Goal: Task Accomplishment & Management: Manage account settings

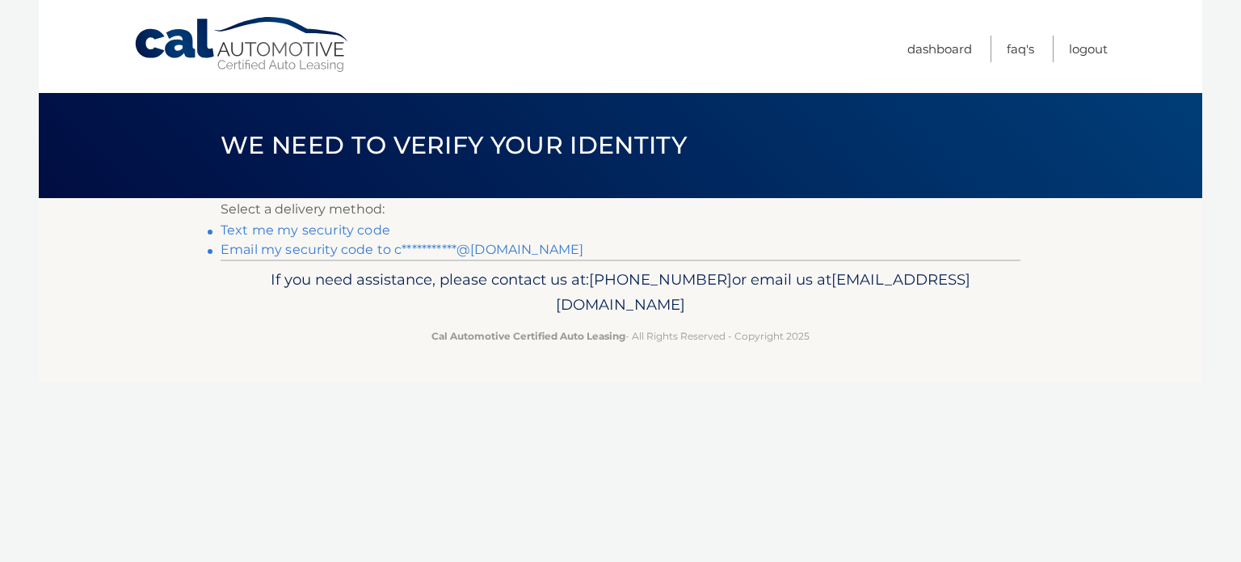
click at [301, 231] on link "Text me my security code" at bounding box center [306, 229] width 170 height 15
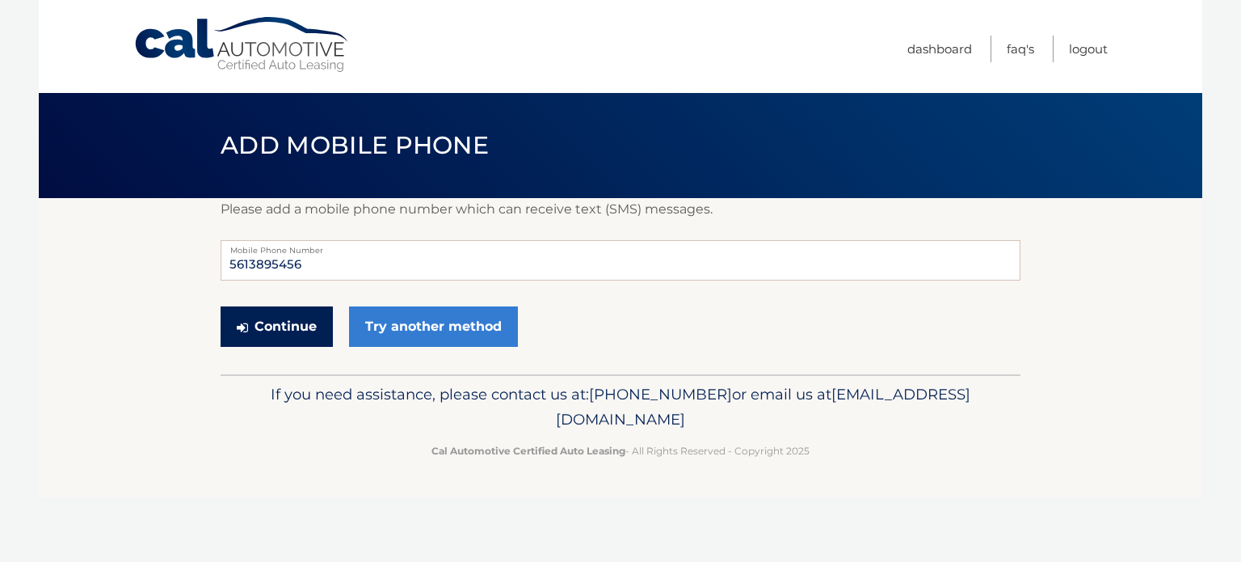
click at [291, 324] on button "Continue" at bounding box center [277, 326] width 112 height 40
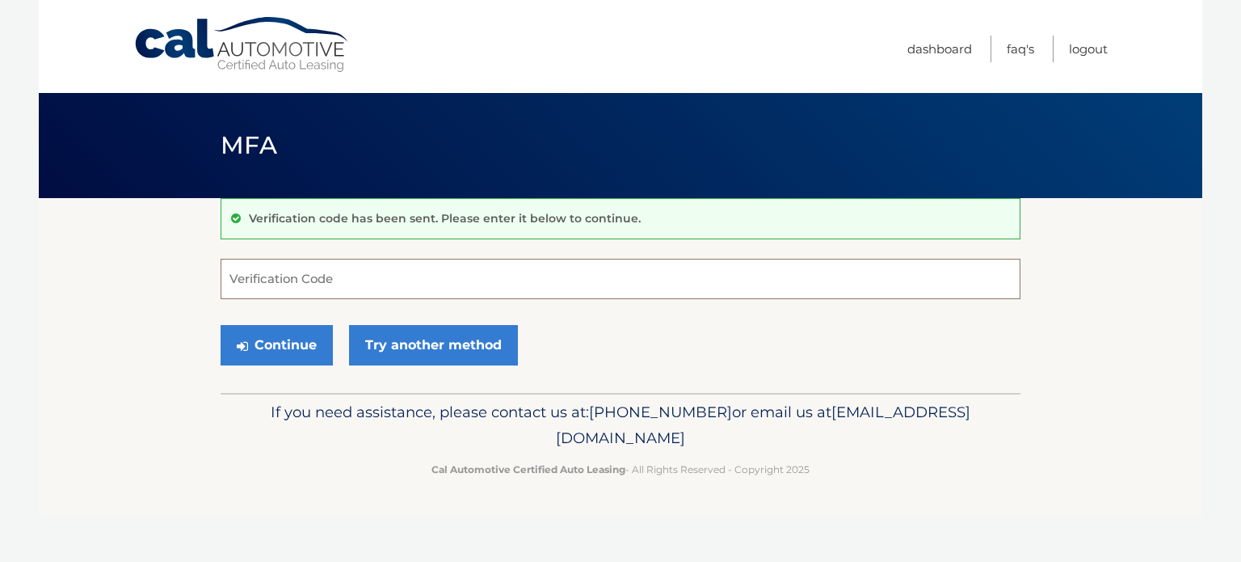
click at [259, 283] on input "Verification Code" at bounding box center [621, 279] width 800 height 40
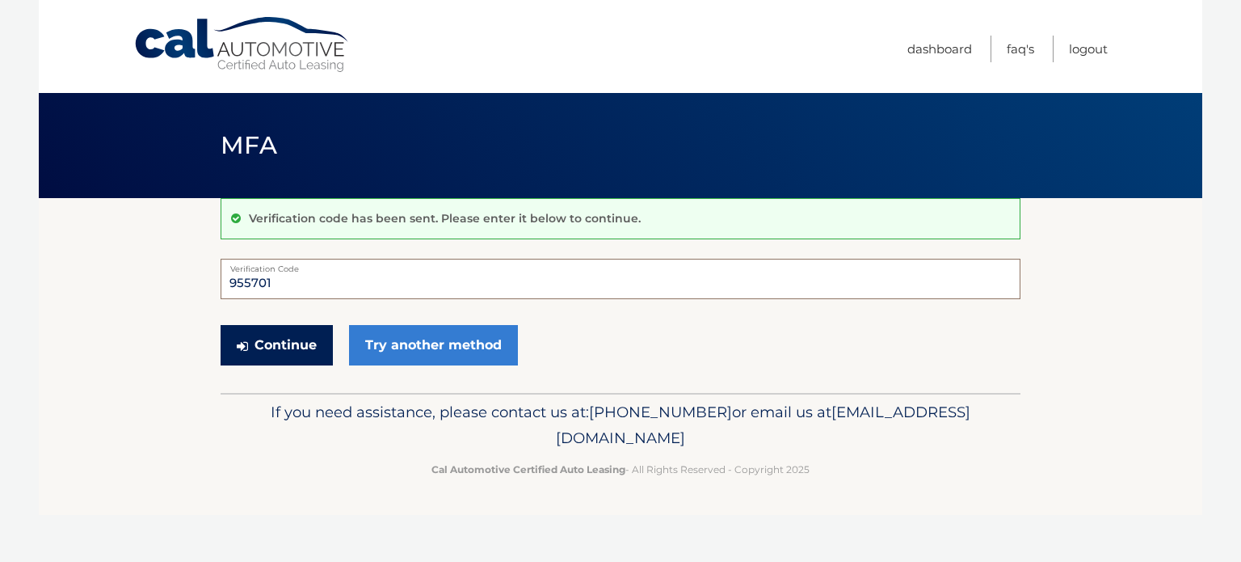
type input "955701"
click at [291, 343] on button "Continue" at bounding box center [277, 345] width 112 height 40
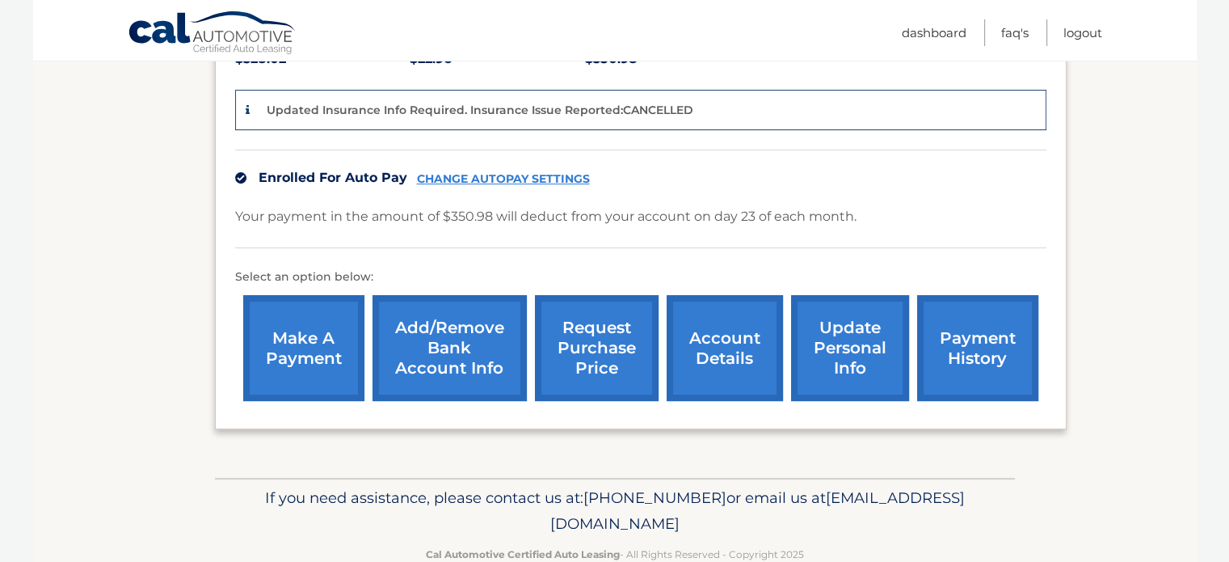
scroll to position [414, 0]
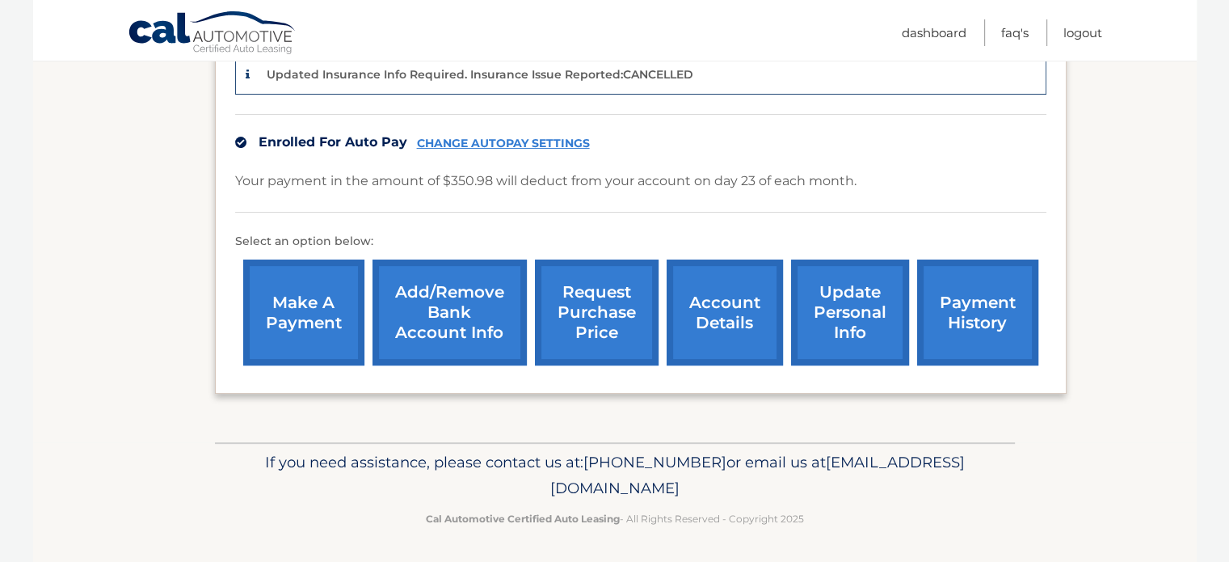
click at [714, 310] on link "account details" at bounding box center [725, 312] width 116 height 106
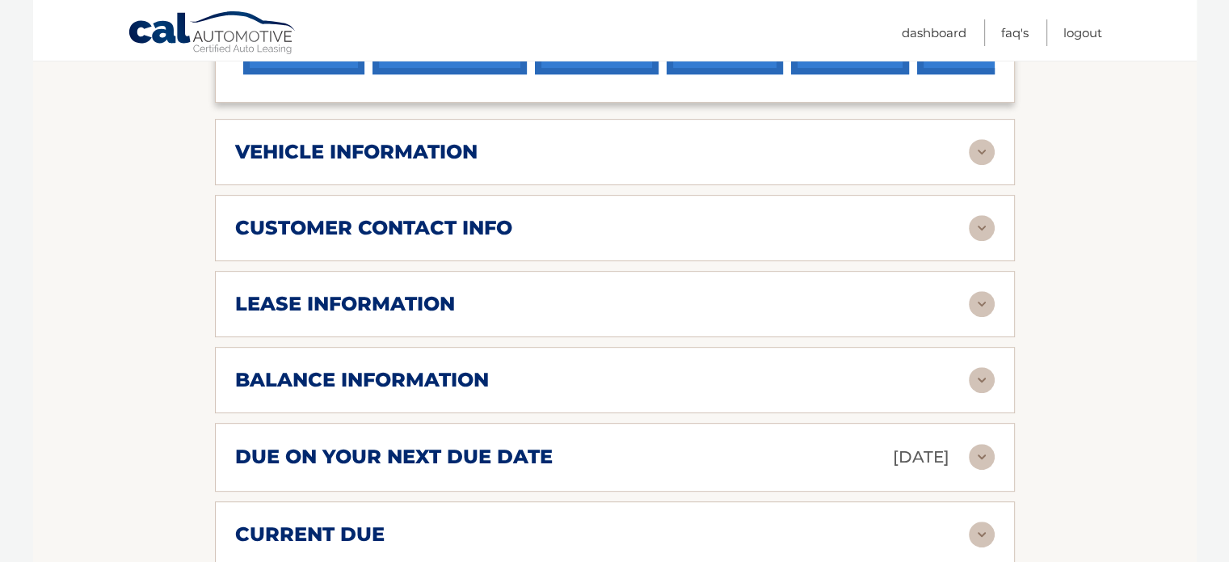
scroll to position [732, 0]
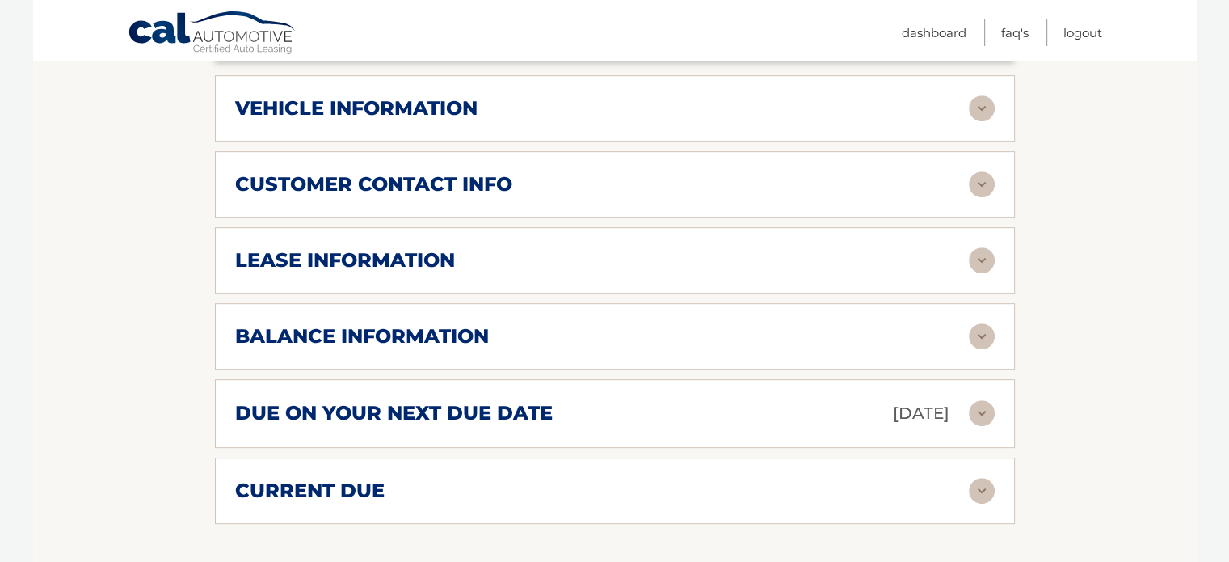
click at [985, 323] on img at bounding box center [982, 336] width 26 height 26
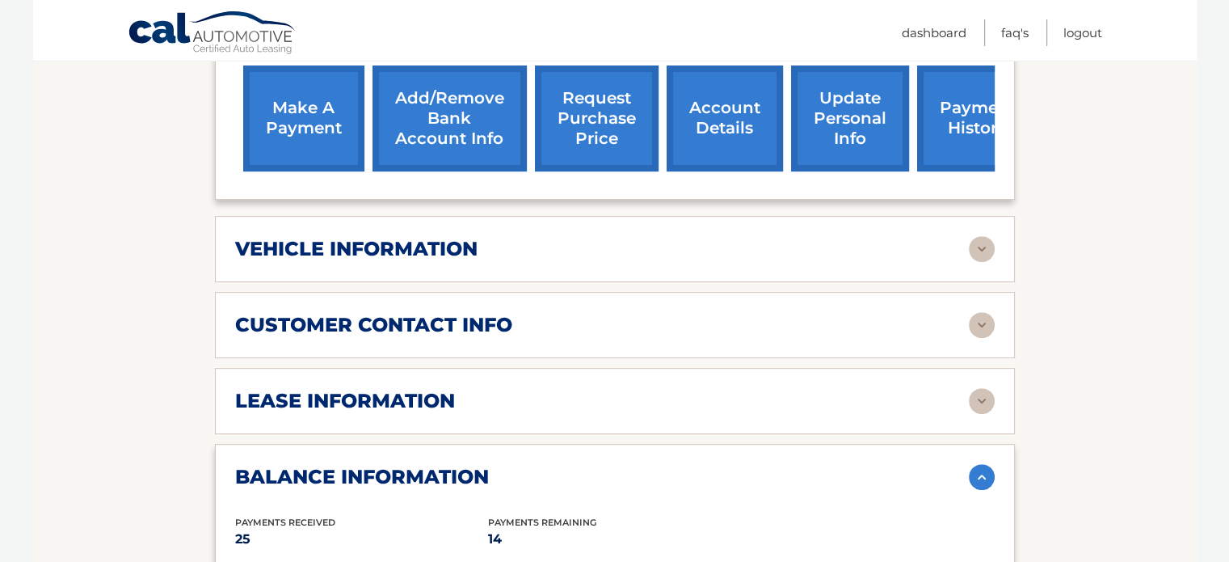
scroll to position [590, 0]
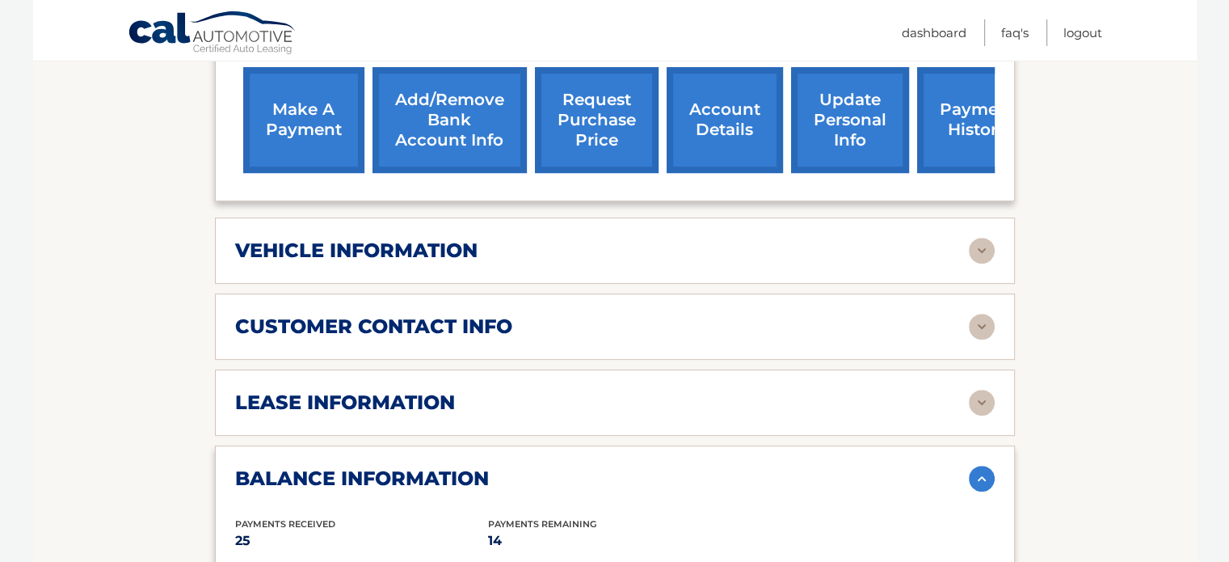
click at [983, 390] on img at bounding box center [982, 403] width 26 height 26
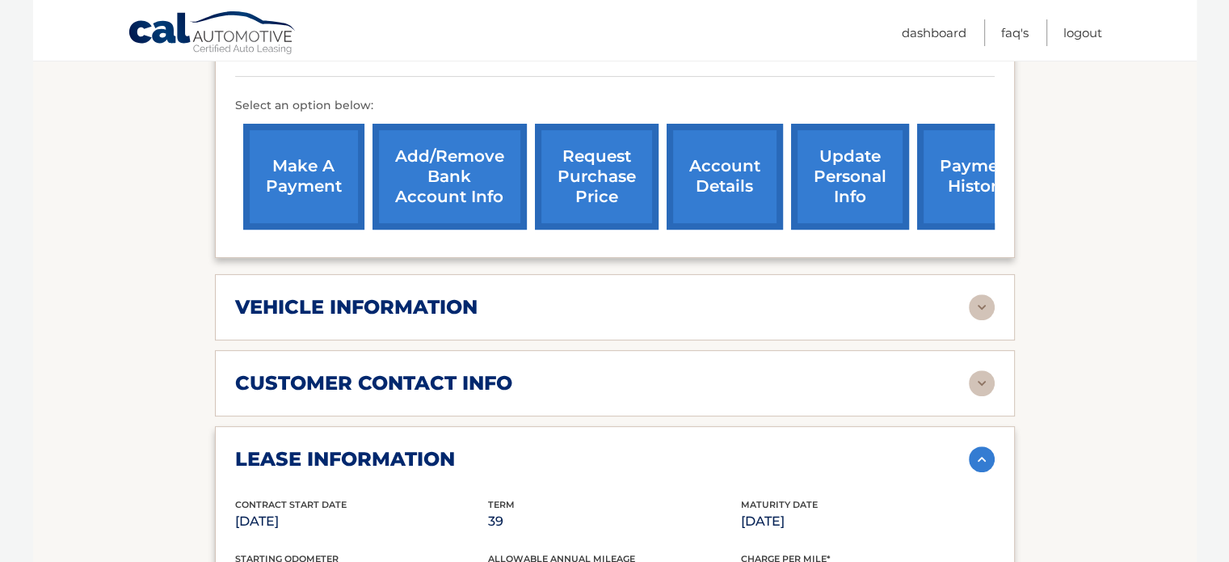
scroll to position [530, 0]
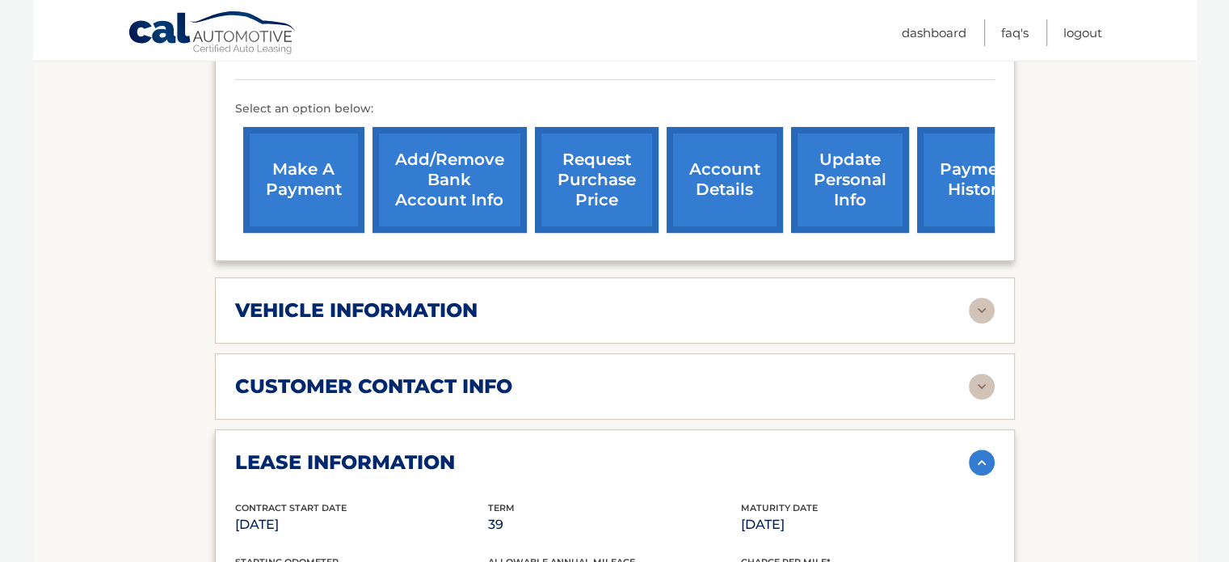
click at [971, 297] on img at bounding box center [982, 310] width 26 height 26
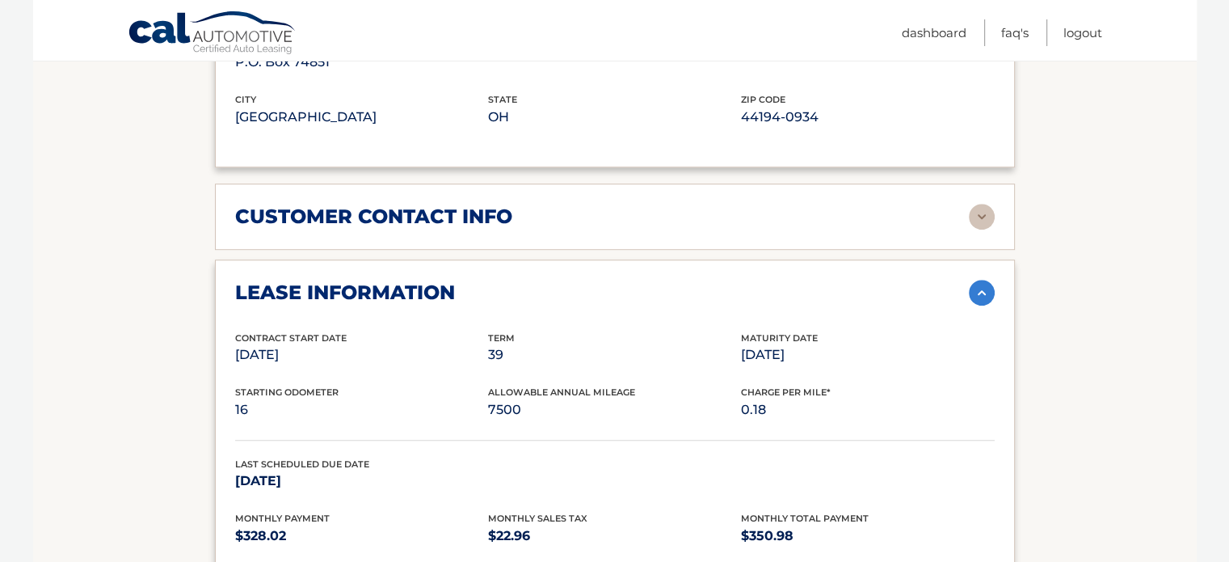
scroll to position [1092, 0]
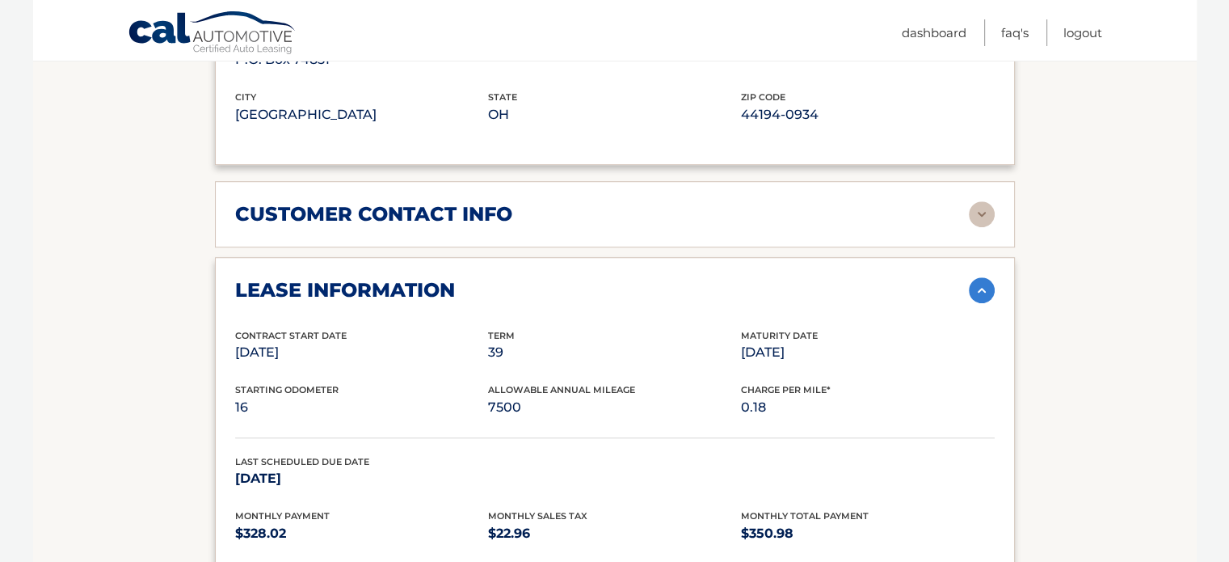
click at [980, 201] on img at bounding box center [982, 214] width 26 height 26
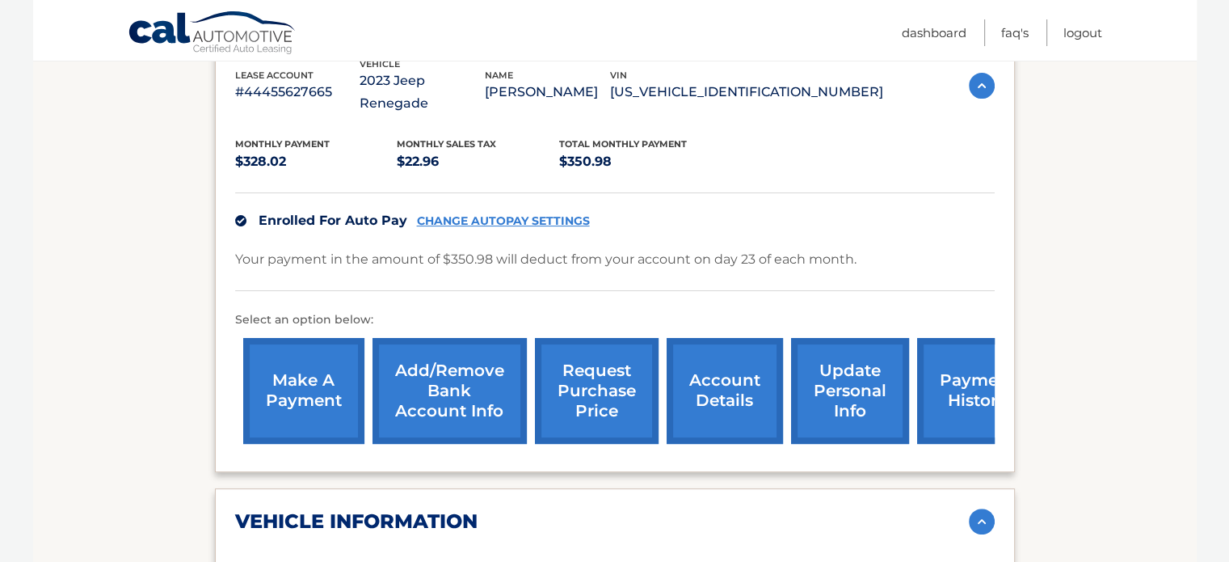
scroll to position [0, 0]
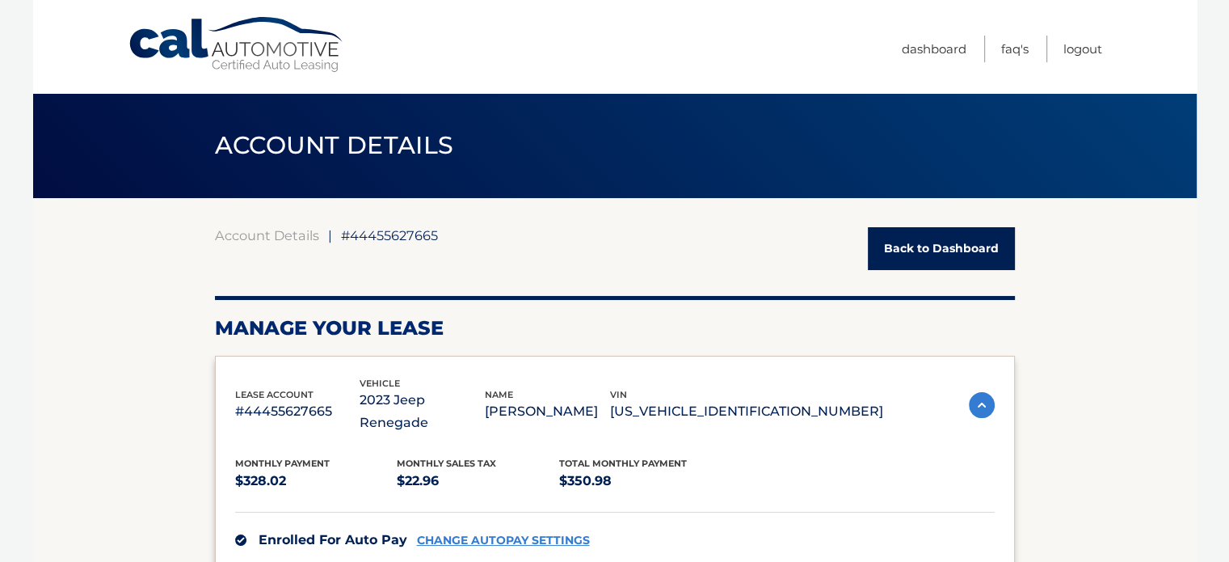
click at [934, 248] on link "Back to Dashboard" at bounding box center [941, 248] width 147 height 43
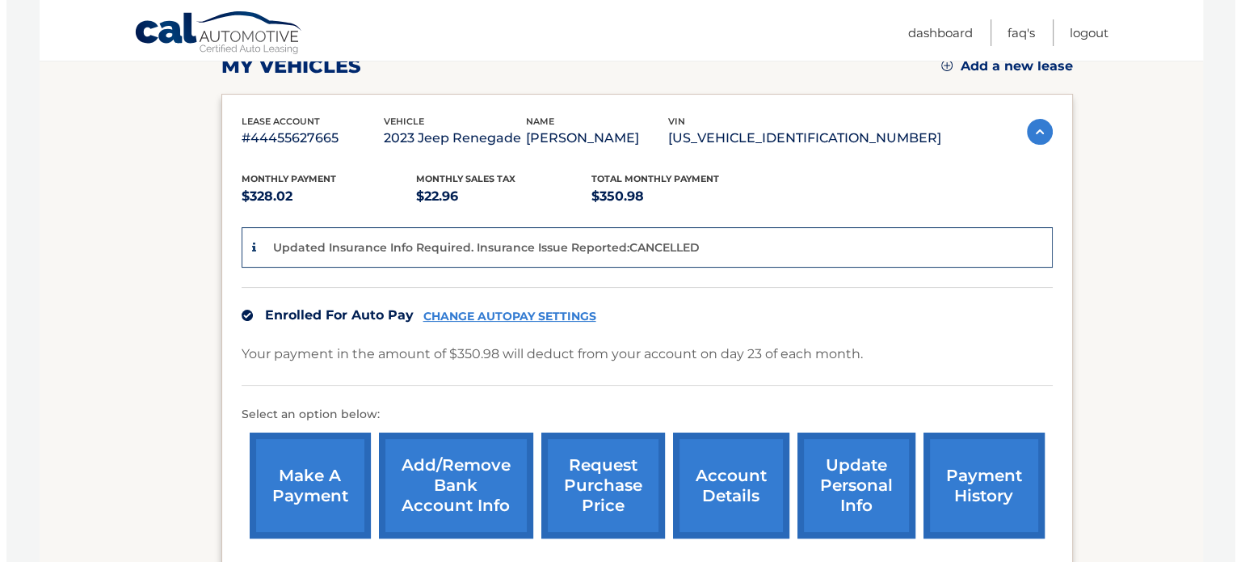
scroll to position [254, 0]
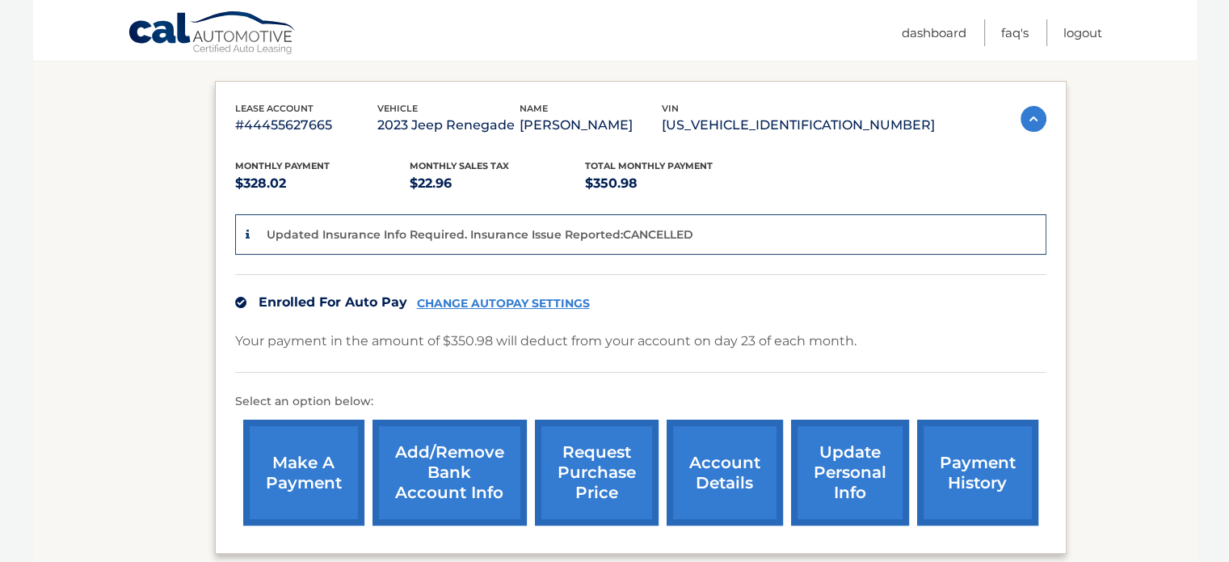
click at [247, 231] on icon at bounding box center [248, 234] width 4 height 11
click at [584, 472] on link "request purchase price" at bounding box center [597, 472] width 124 height 106
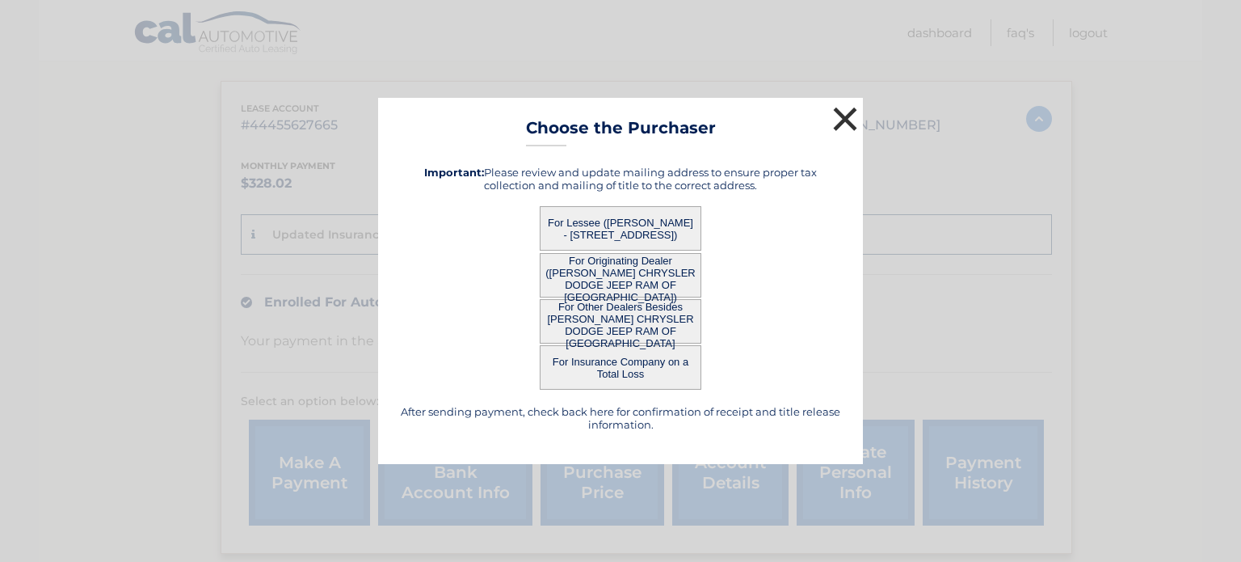
click at [842, 120] on button "×" at bounding box center [845, 119] width 32 height 32
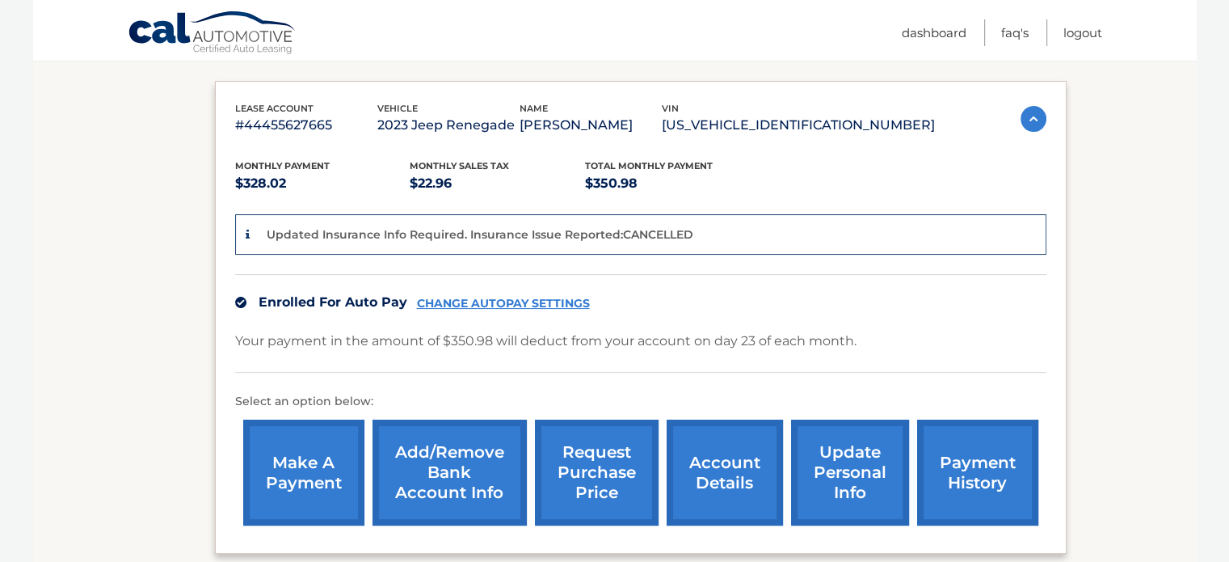
click at [585, 467] on link "request purchase price" at bounding box center [597, 472] width 124 height 106
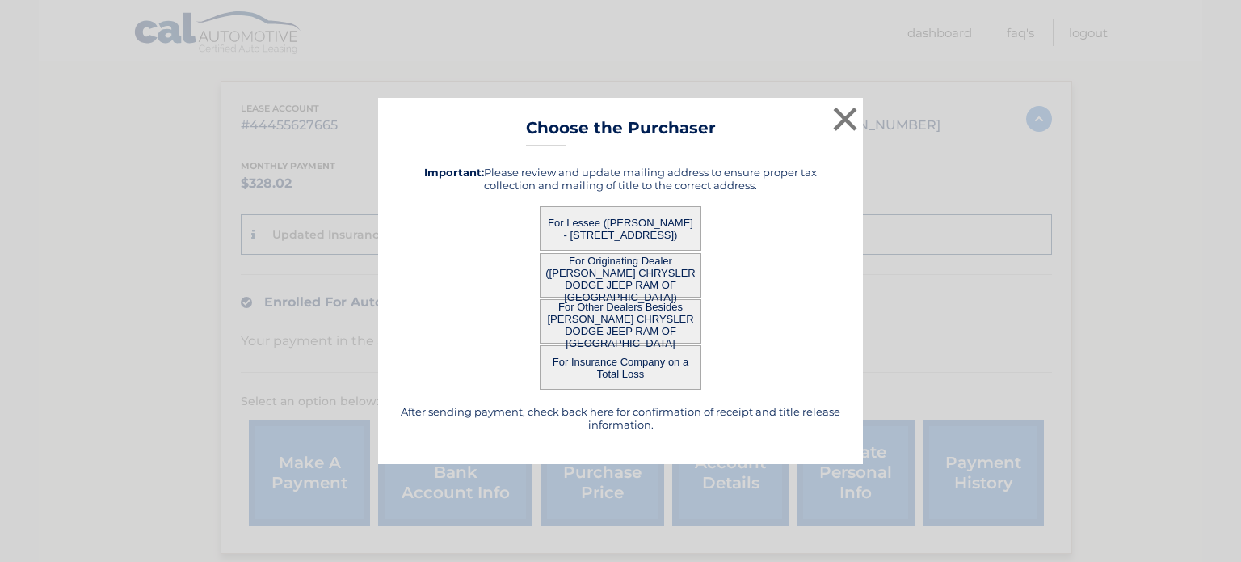
click at [609, 322] on button "For Other Dealers Besides [PERSON_NAME] CHRYSLER DODGE JEEP RAM OF [GEOGRAPHIC_…" at bounding box center [621, 321] width 162 height 44
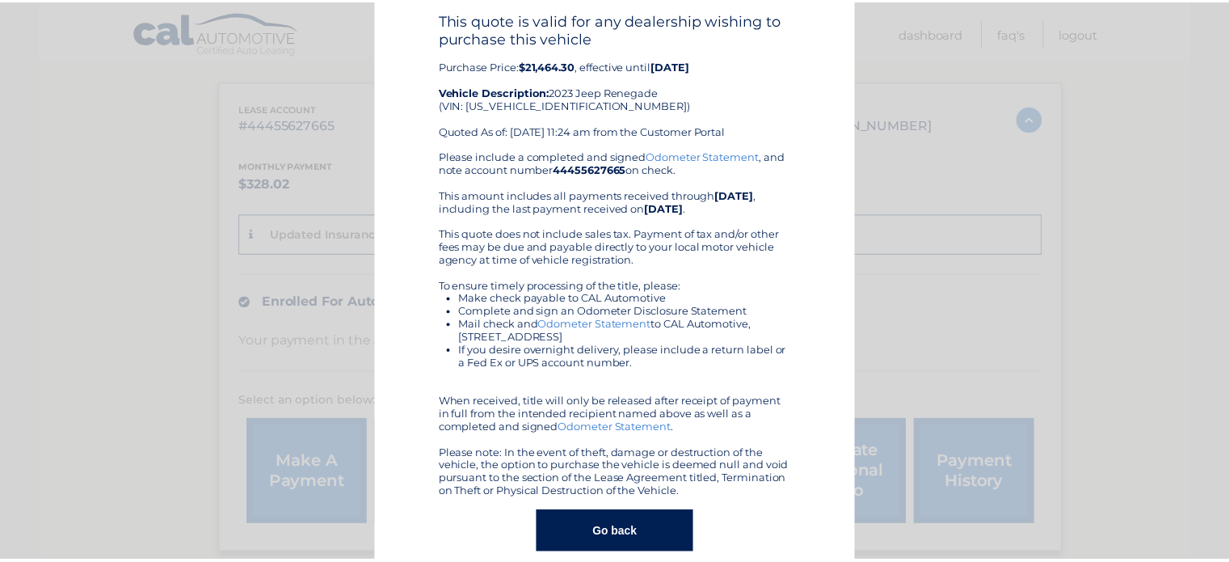
scroll to position [0, 0]
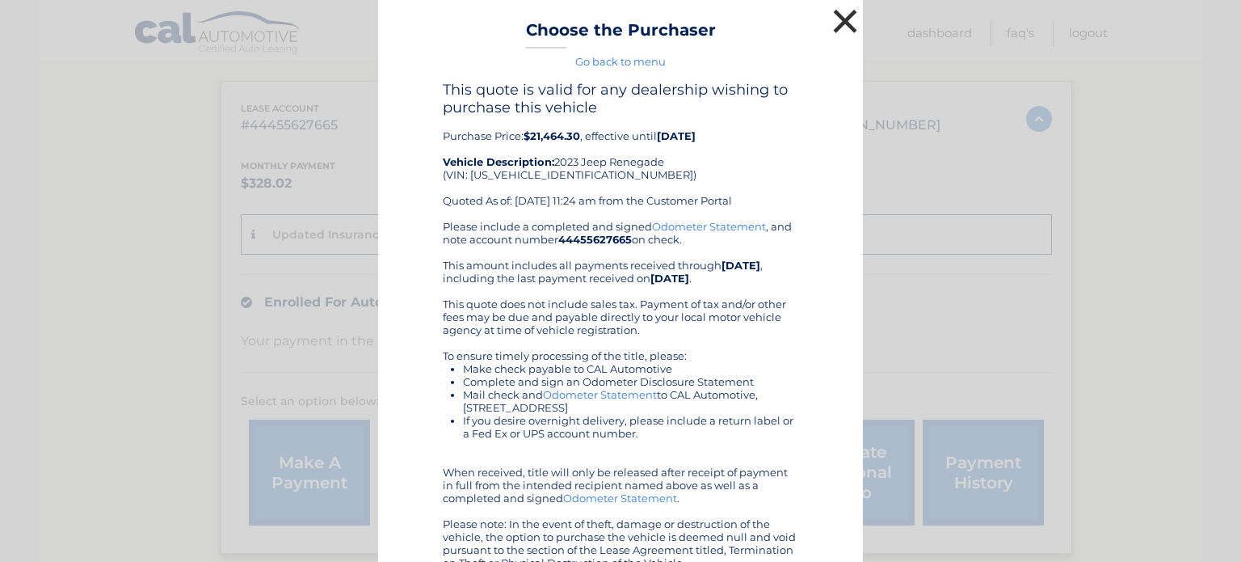
click at [841, 16] on button "×" at bounding box center [845, 21] width 32 height 32
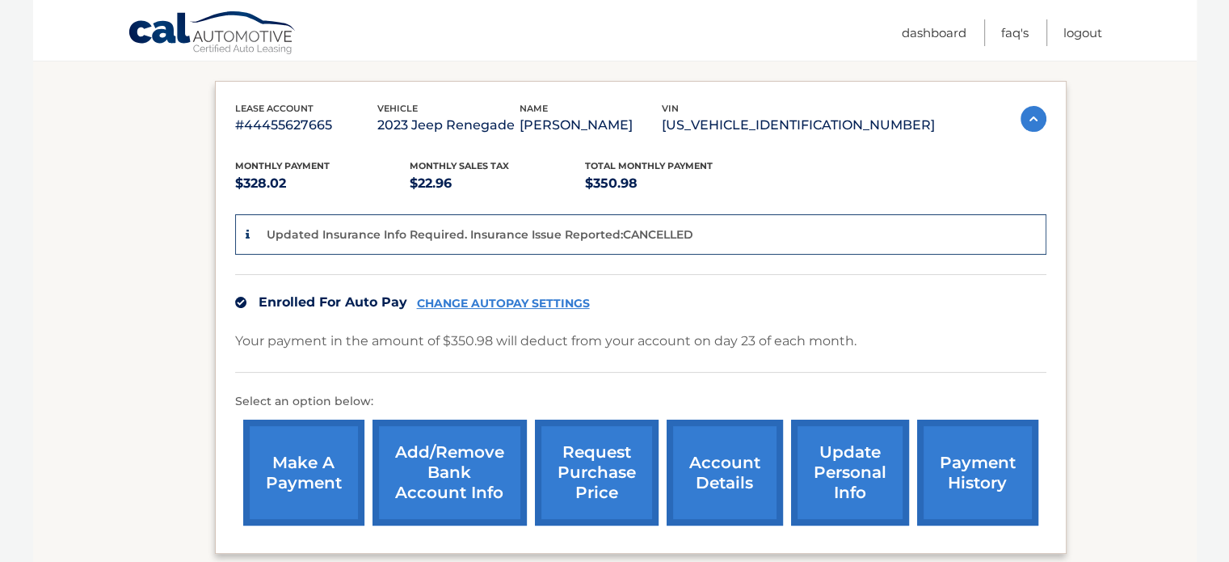
click at [596, 450] on link "request purchase price" at bounding box center [597, 472] width 124 height 106
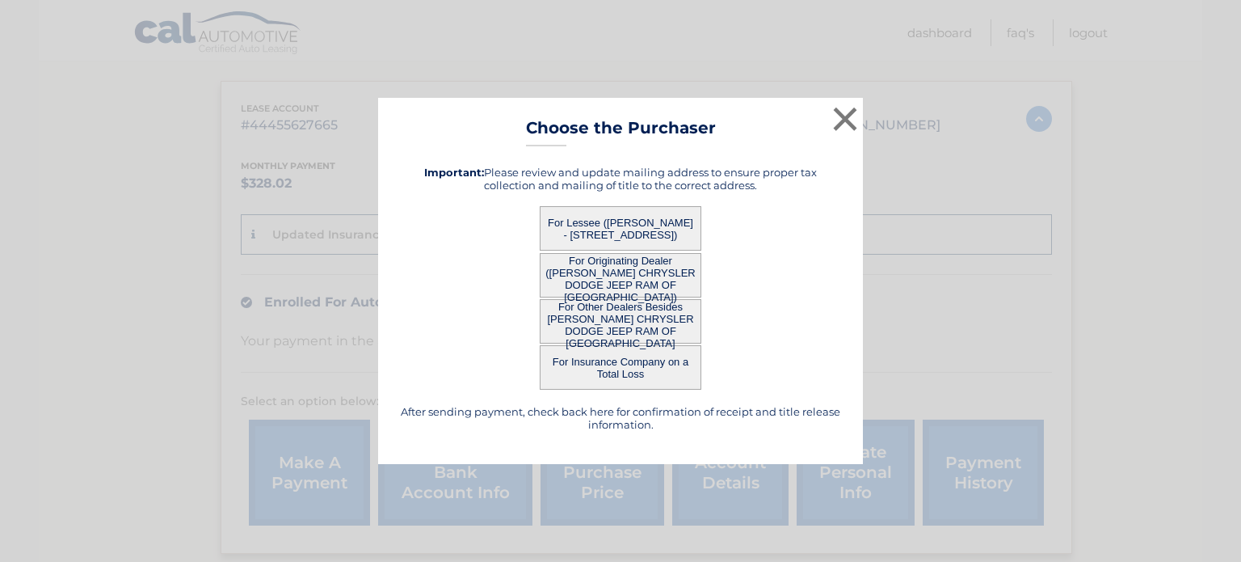
click at [610, 263] on button "For Originating Dealer ([PERSON_NAME] CHRYSLER DODGE JEEP RAM OF [GEOGRAPHIC_DA…" at bounding box center [621, 275] width 162 height 44
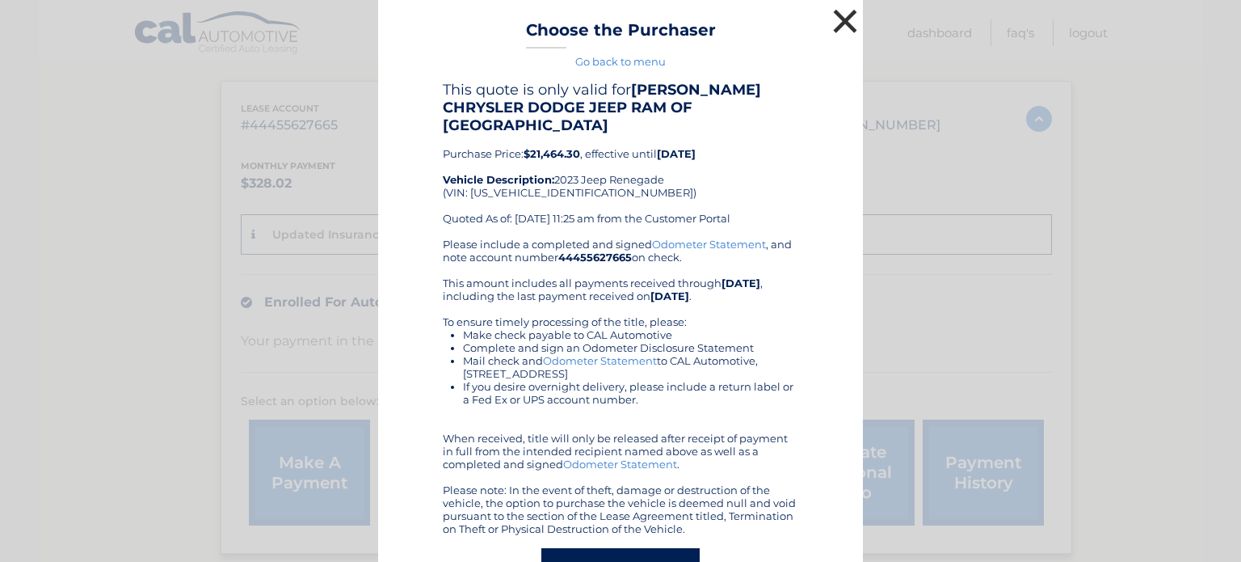
click at [837, 22] on button "×" at bounding box center [845, 21] width 32 height 32
